Goal: Task Accomplishment & Management: Use online tool/utility

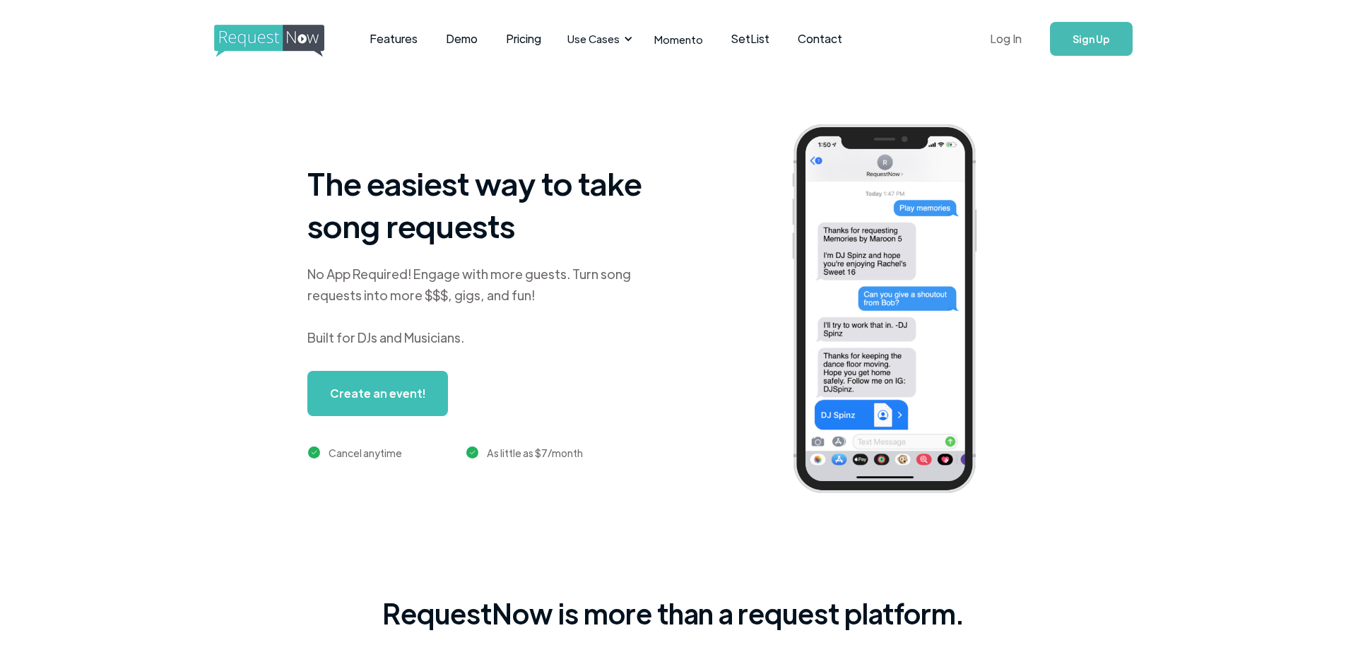
click at [1006, 38] on link "Log In" at bounding box center [1006, 38] width 60 height 49
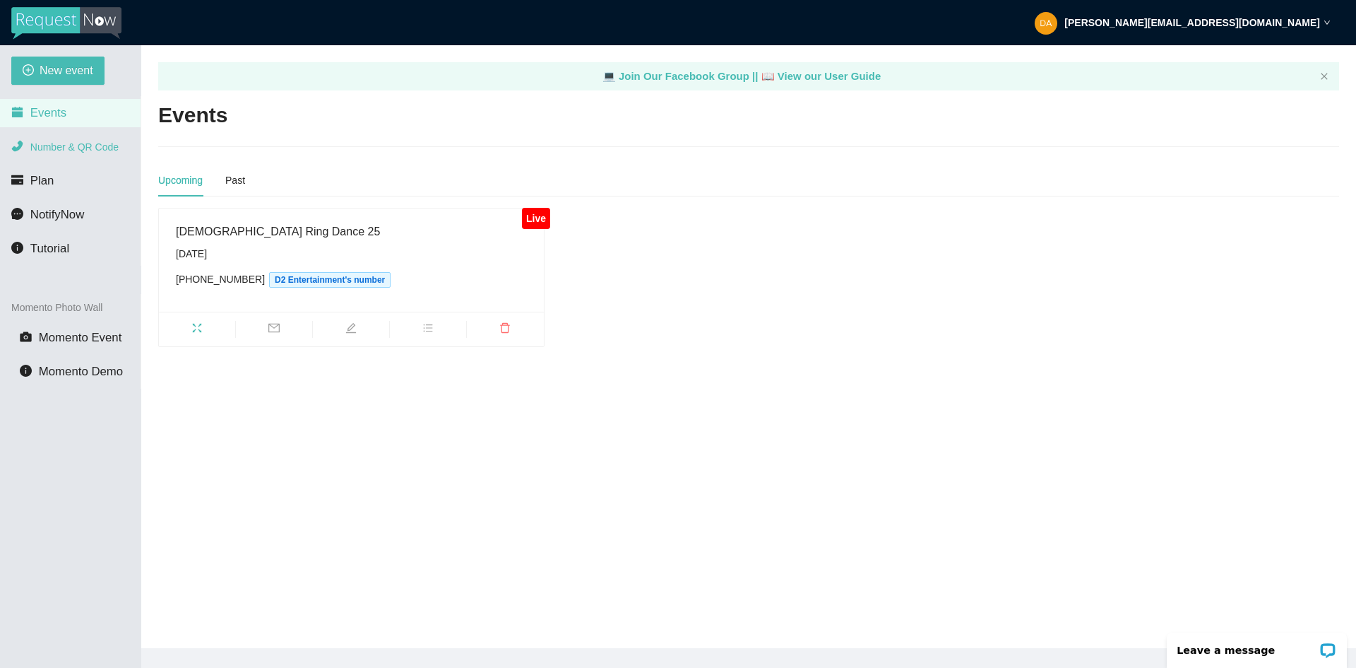
click at [79, 143] on span "Number & QR Code" at bounding box center [74, 146] width 88 height 11
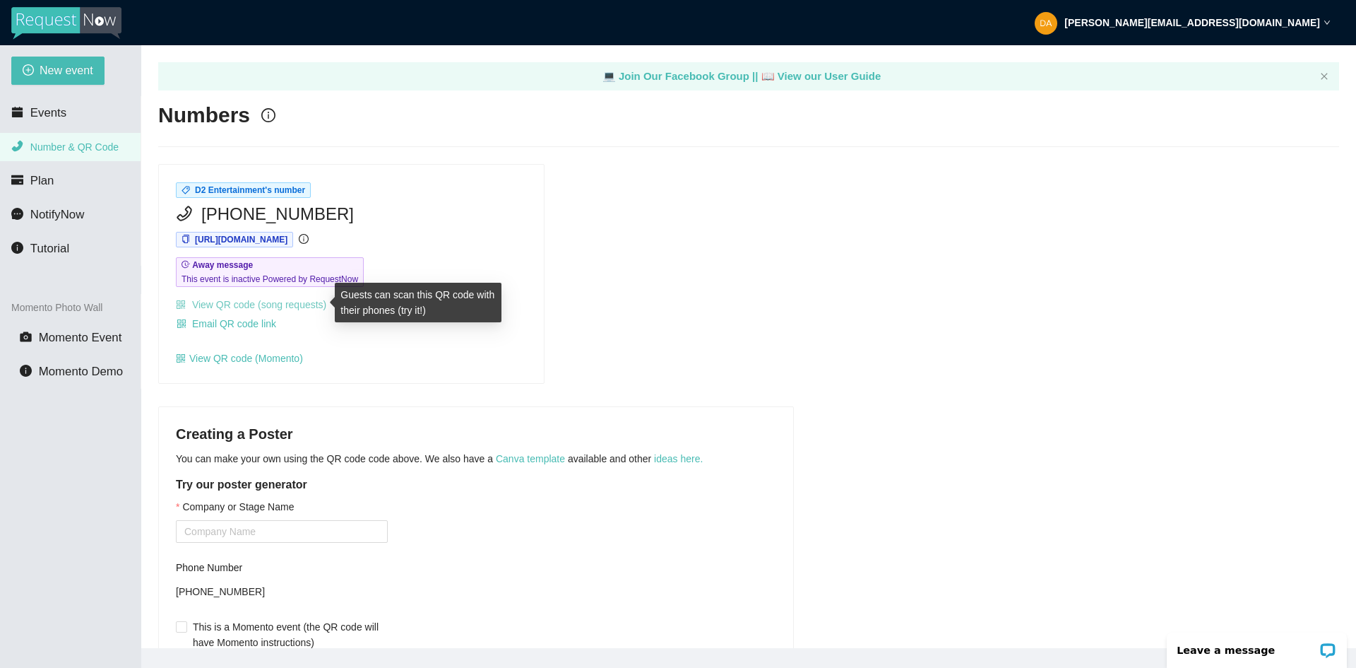
click at [299, 306] on link "View QR code (song requests)" at bounding box center [251, 304] width 150 height 11
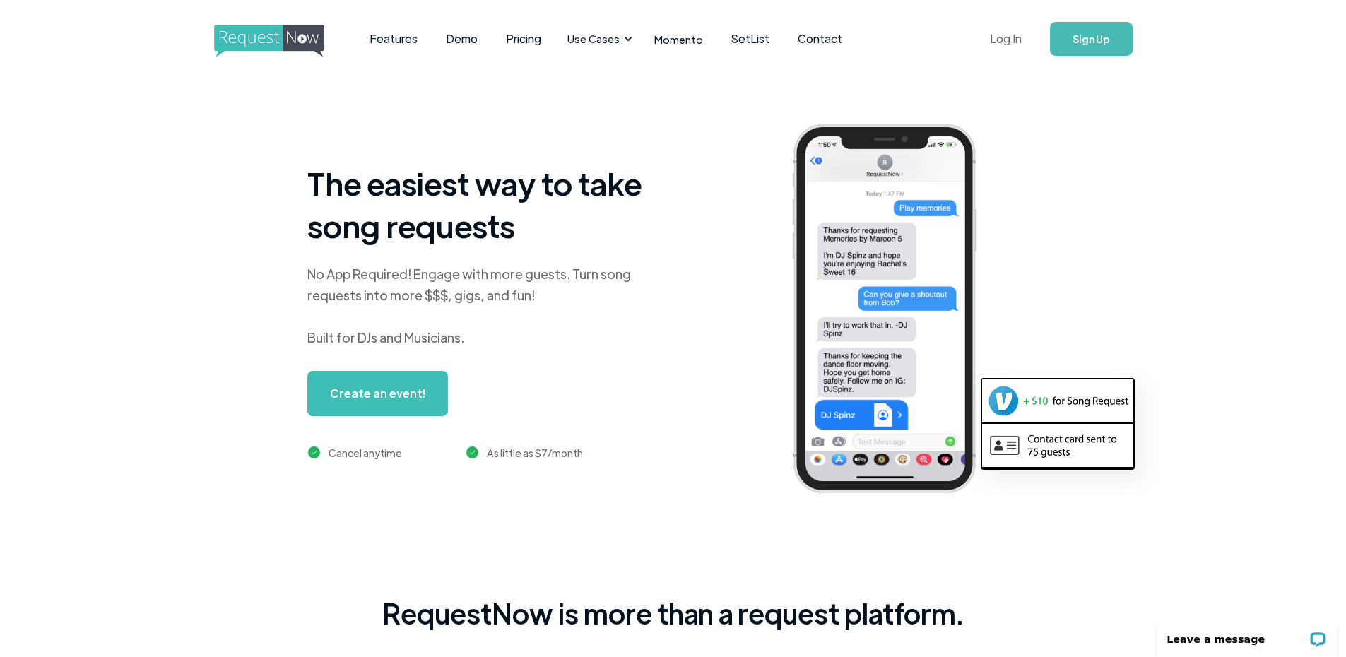
click at [1019, 41] on link "Log In" at bounding box center [1006, 38] width 60 height 49
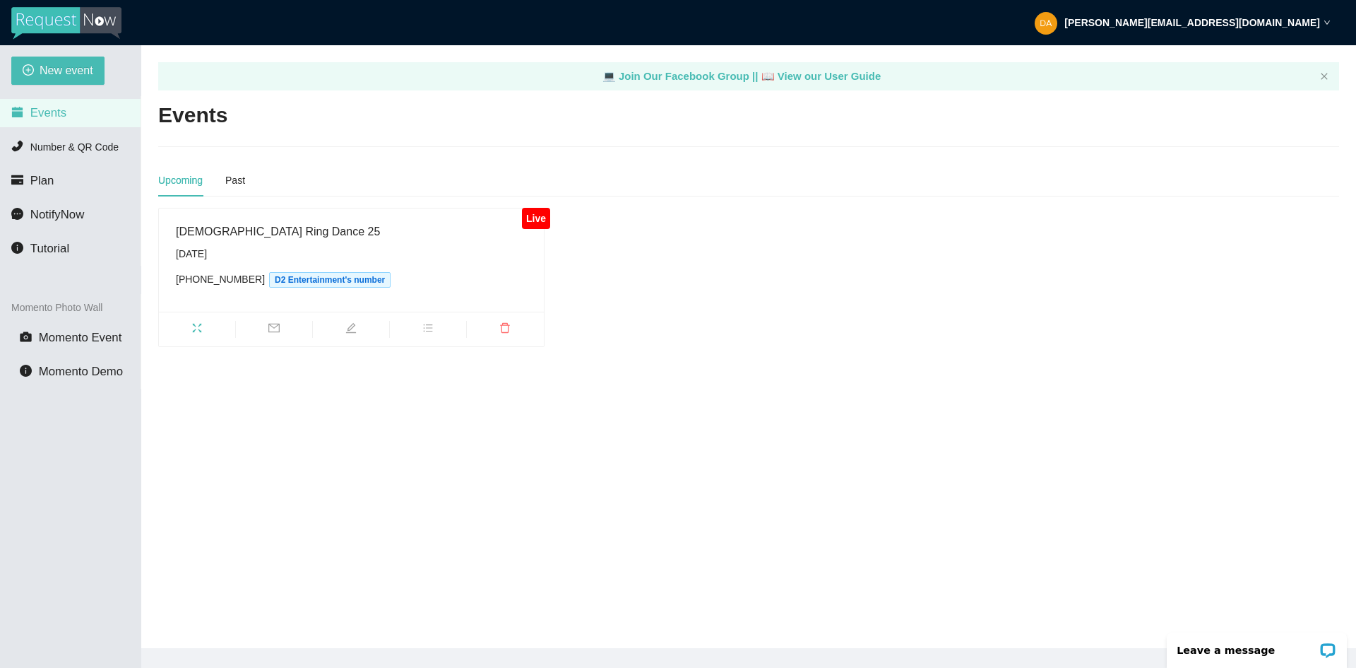
click at [1246, 23] on strong "[PERSON_NAME][EMAIL_ADDRESS][DOMAIN_NAME]" at bounding box center [1193, 22] width 256 height 11
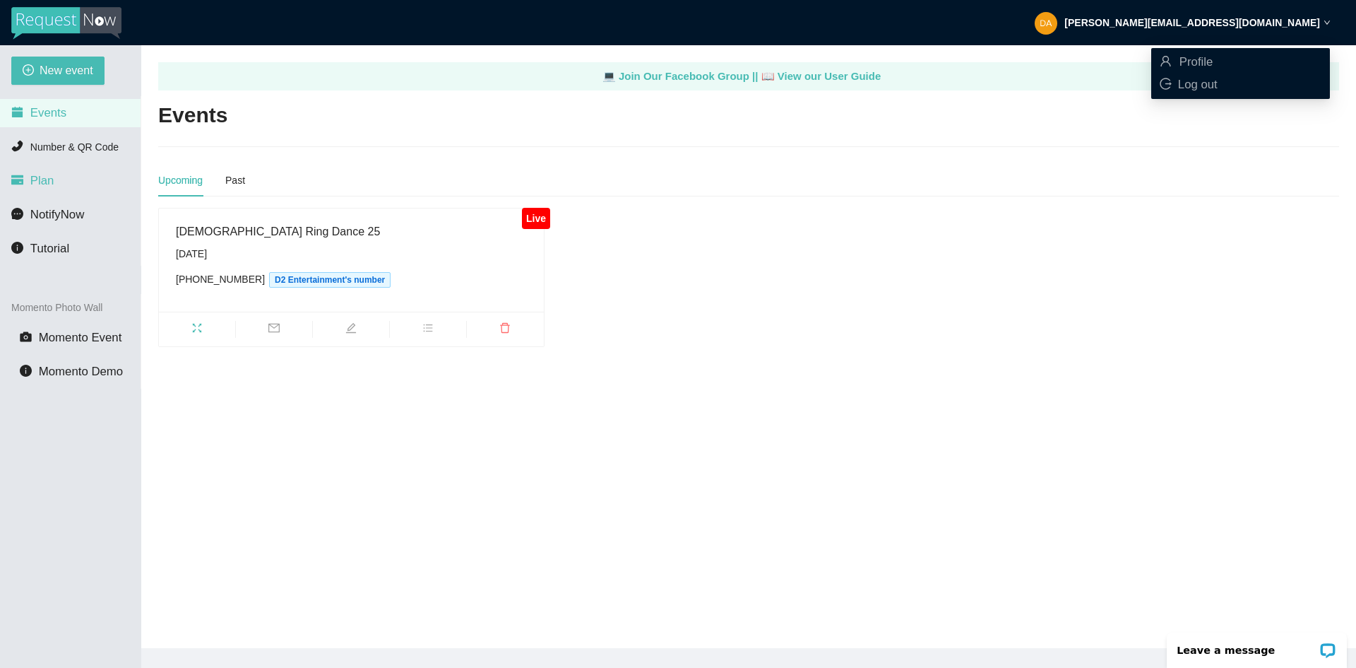
click at [40, 189] on li "Plan" at bounding box center [70, 181] width 141 height 28
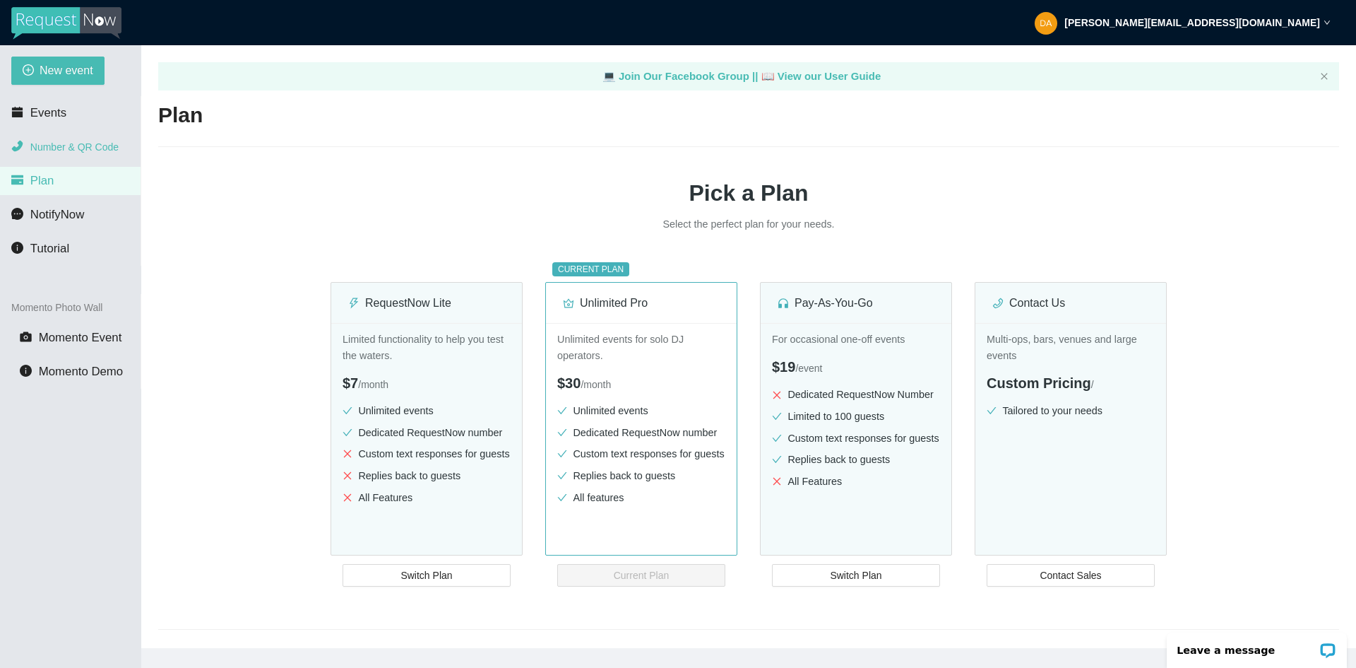
click at [54, 152] on span "Number & QR Code" at bounding box center [74, 146] width 88 height 11
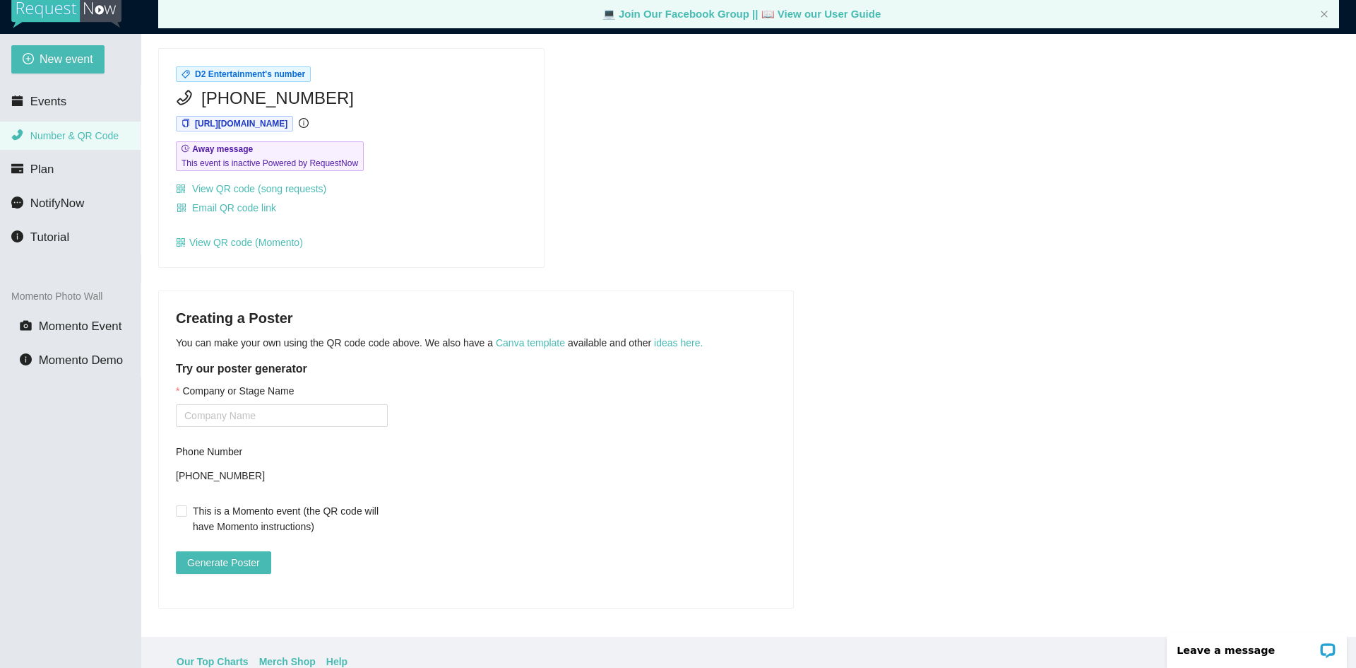
scroll to position [45, 0]
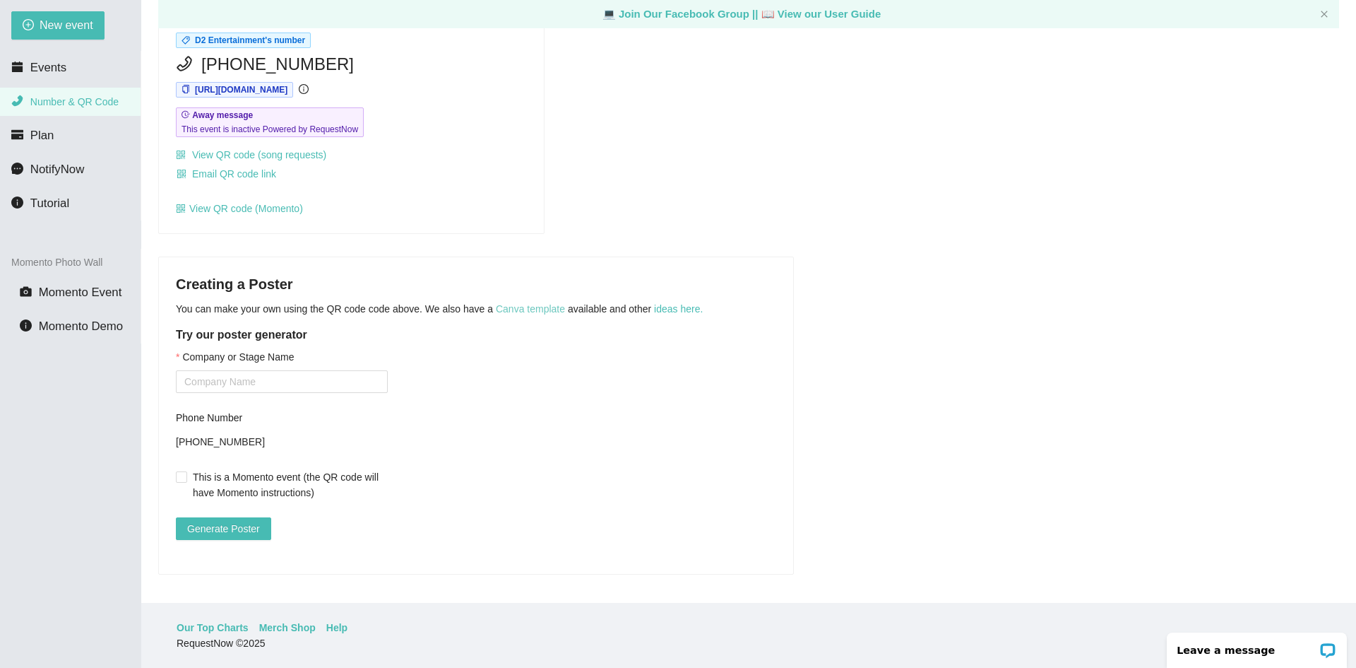
click at [527, 303] on link "Canva template" at bounding box center [530, 308] width 69 height 11
click at [104, 331] on span "Momento Demo" at bounding box center [81, 325] width 84 height 13
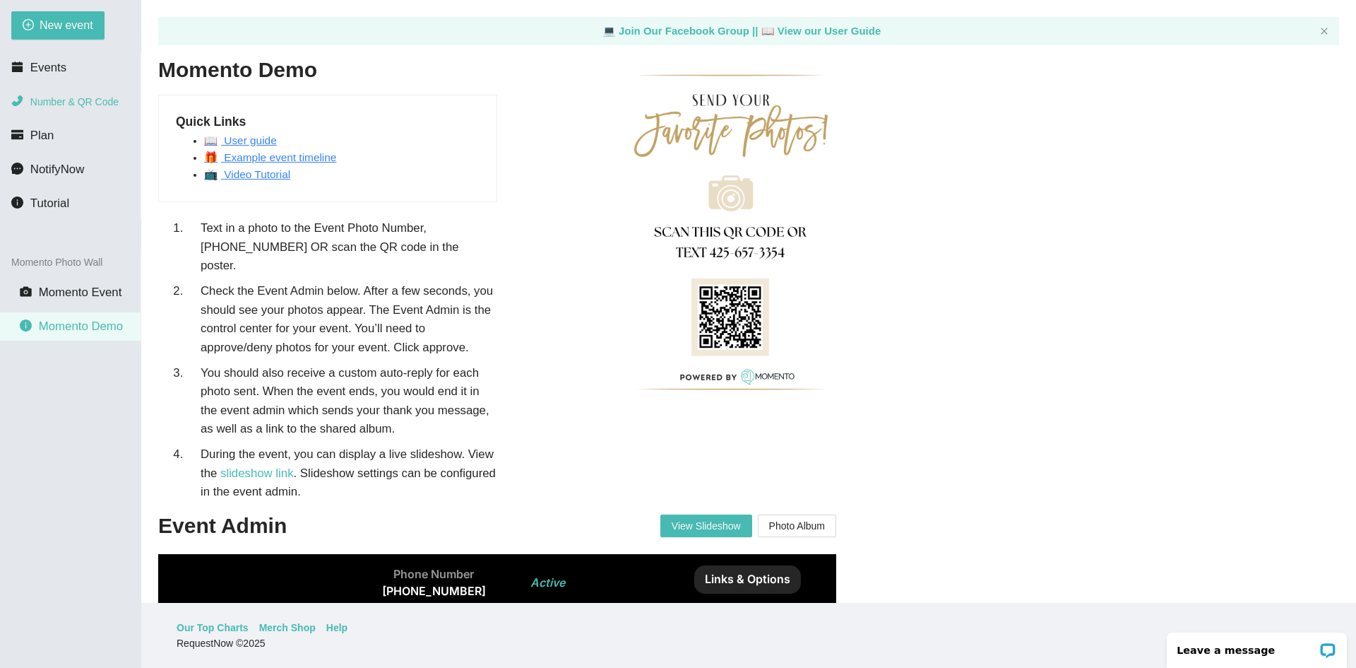
click at [97, 106] on span "Number & QR Code" at bounding box center [74, 101] width 88 height 11
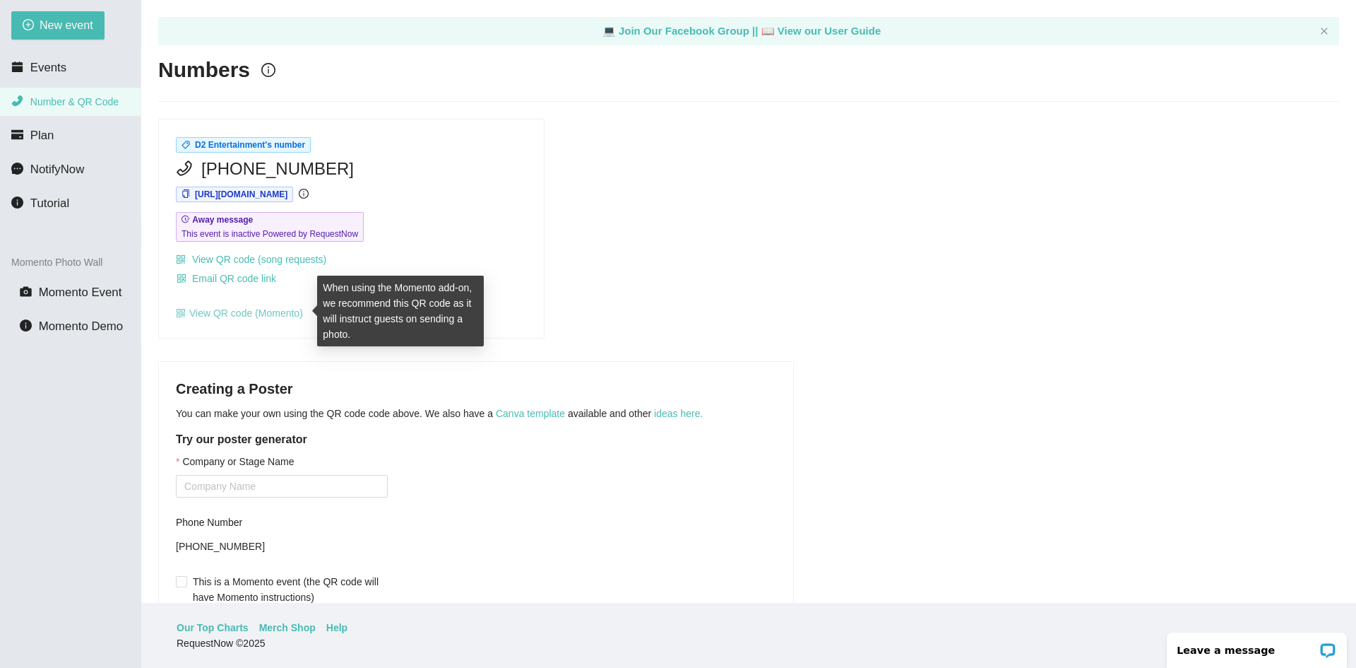
click at [291, 309] on link "View QR code (Momento)" at bounding box center [239, 312] width 127 height 11
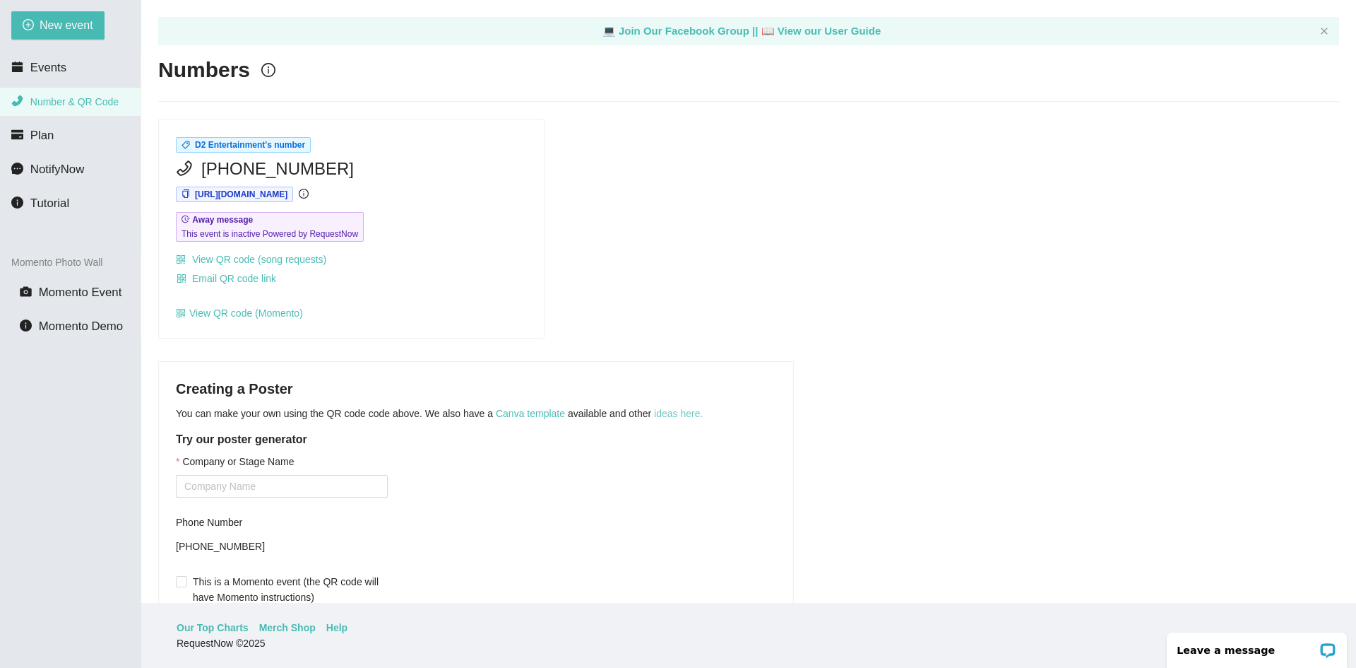
click at [677, 410] on link "ideas here." at bounding box center [678, 413] width 49 height 11
click at [672, 410] on link "ideas here." at bounding box center [678, 413] width 49 height 11
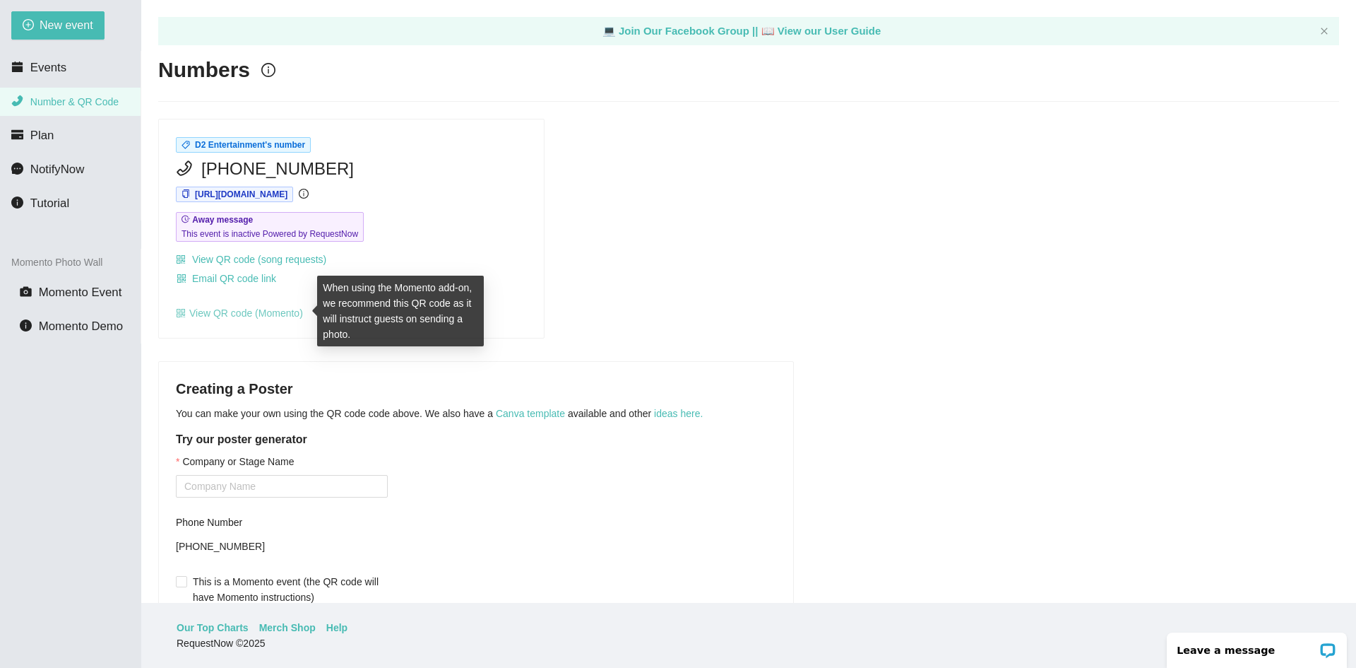
click at [268, 314] on link "View QR code (Momento)" at bounding box center [239, 312] width 127 height 11
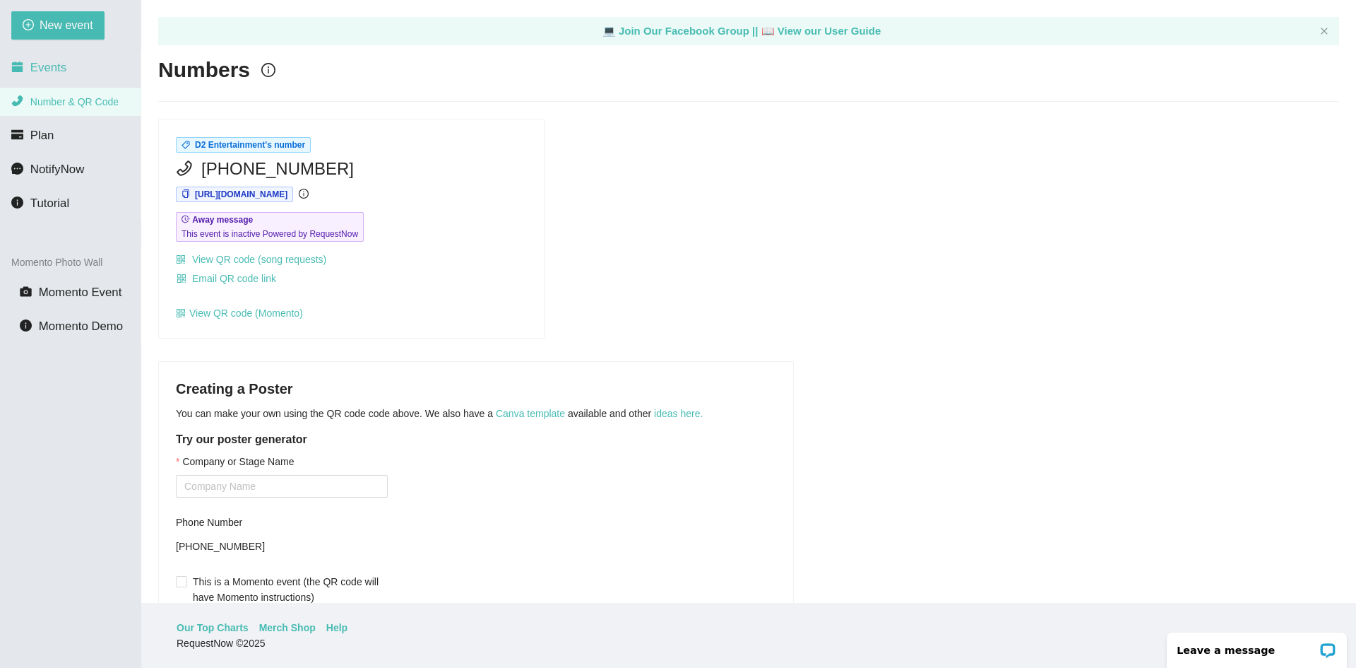
click at [79, 73] on li "Events" at bounding box center [70, 68] width 141 height 28
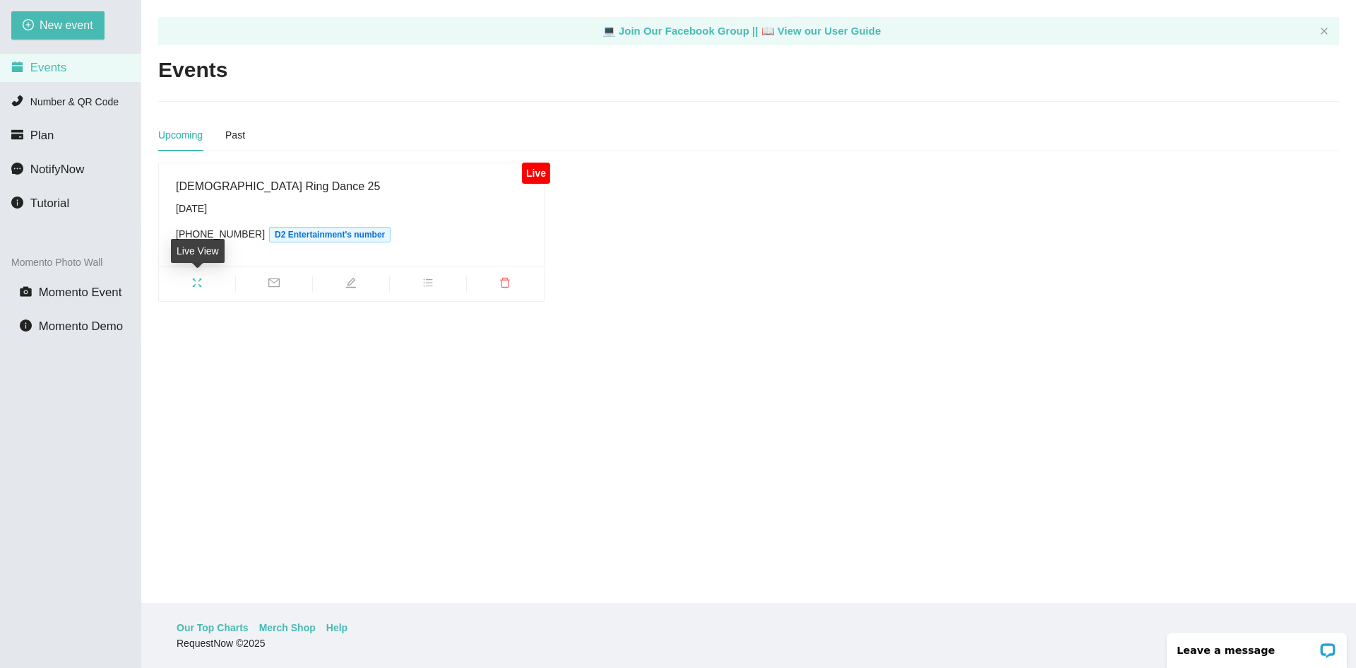
click at [198, 283] on icon "fullscreen" at bounding box center [196, 282] width 11 height 11
